Goal: Information Seeking & Learning: Learn about a topic

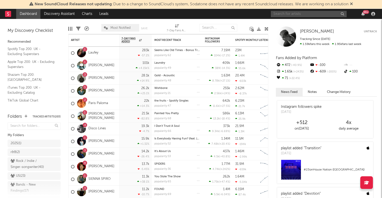
click at [285, 15] on input "text" at bounding box center [309, 14] width 76 height 6
type input "mph"
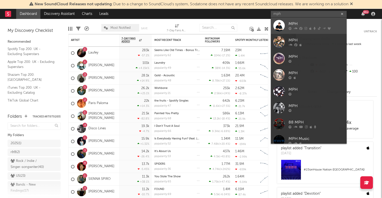
click at [296, 22] on div "MPH" at bounding box center [317, 24] width 56 height 6
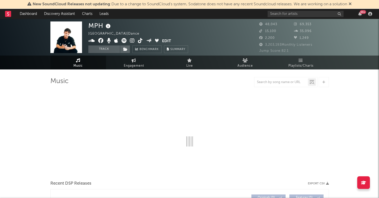
select select "6m"
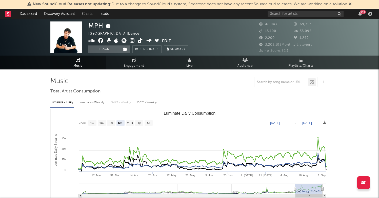
click at [351, 3] on icon at bounding box center [349, 4] width 3 height 4
